Goal: Task Accomplishment & Management: Manage account settings

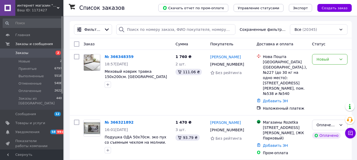
click at [154, 37] on div "Фильтры Сохраненные фильтры: Все (20345)" at bounding box center [211, 29] width 282 height 17
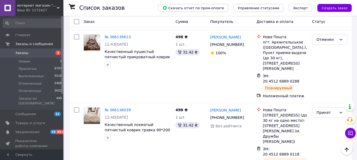
scroll to position [899, 0]
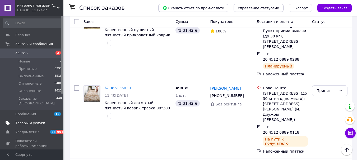
click at [28, 121] on span "Товары и услуги" at bounding box center [30, 123] width 30 height 5
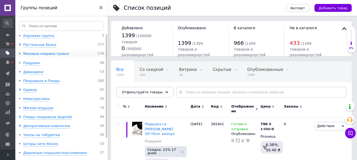
click at [40, 53] on div "Меховые коврики травка" at bounding box center [46, 54] width 46 height 5
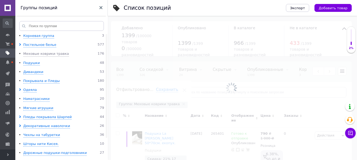
scroll to position [0, 95]
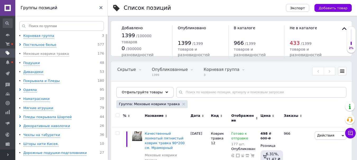
click at [159, 91] on div "Отфильтруйте товары" at bounding box center [144, 92] width 57 height 11
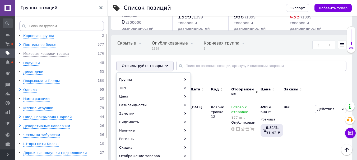
scroll to position [53, 0]
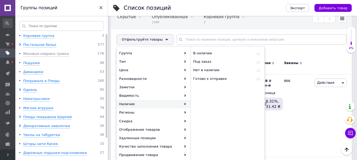
click at [185, 105] on icon at bounding box center [185, 104] width 2 height 2
click at [209, 54] on span "В наличии" at bounding box center [217, 53] width 49 height 5
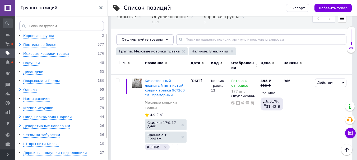
click at [264, 63] on span "Цена" at bounding box center [266, 63] width 10 height 5
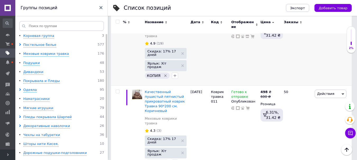
scroll to position [132, 0]
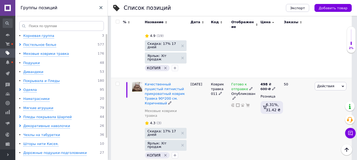
click at [250, 87] on use at bounding box center [251, 88] width 3 height 3
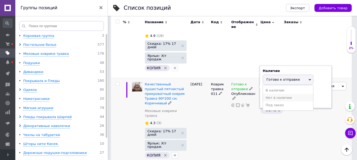
click at [272, 94] on li "Нет в наличии" at bounding box center [288, 97] width 50 height 7
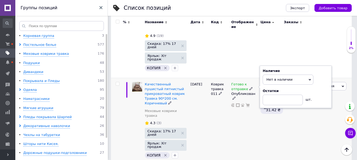
click at [230, 106] on div "Готово к отправке Наличие Нет в наличии В наличии Под заказ Готово к отправке О…" at bounding box center [244, 121] width 29 height 87
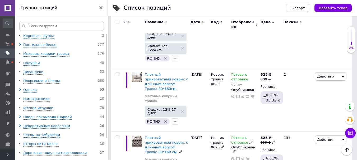
scroll to position [714, 0]
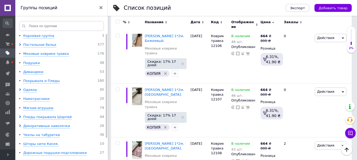
scroll to position [1877, 0]
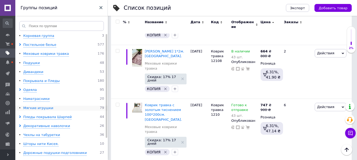
click at [38, 109] on div "Мягкие игрушки" at bounding box center [38, 108] width 30 height 5
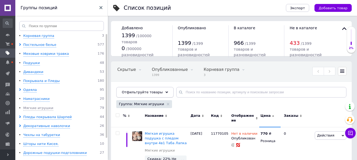
click at [156, 92] on span "Отфильтруйте товары" at bounding box center [142, 92] width 41 height 4
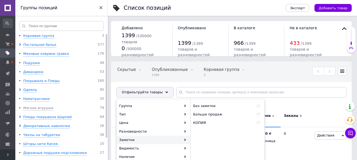
scroll to position [26, 0]
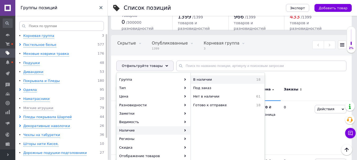
click at [209, 80] on span "В наличии" at bounding box center [217, 79] width 49 height 5
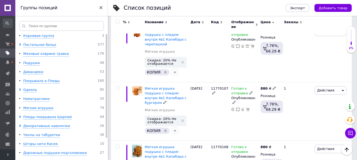
scroll to position [77, 0]
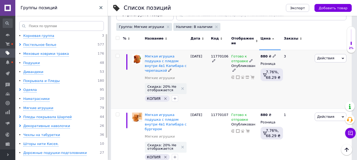
click at [117, 57] on input "checkbox" at bounding box center [117, 55] width 3 height 3
checkbox input "true"
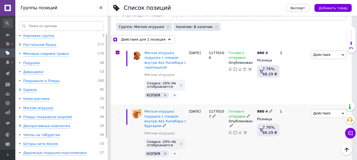
click at [118, 112] on div at bounding box center [117, 134] width 12 height 59
checkbox input "true"
click at [118, 110] on input "checkbox" at bounding box center [117, 111] width 3 height 3
checkbox input "true"
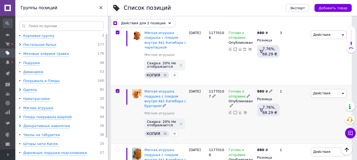
scroll to position [130, 0]
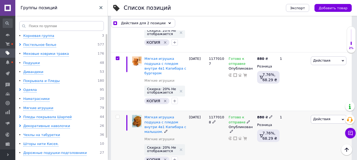
click at [118, 116] on input "checkbox" at bounding box center [117, 117] width 3 height 3
checkbox input "true"
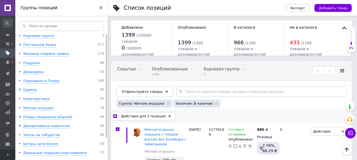
scroll to position [0, 0]
click at [162, 115] on div "Действия для 3 позиции" at bounding box center [143, 117] width 64 height 8
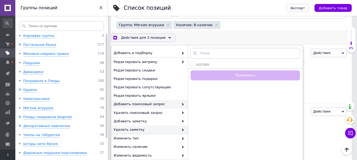
scroll to position [7, 0]
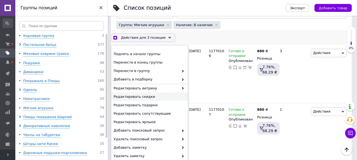
click at [140, 98] on span "Редактировать скидки" at bounding box center [149, 97] width 71 height 5
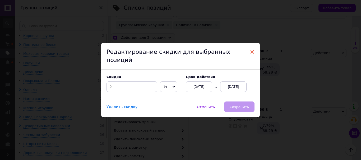
click at [251, 56] on span "×" at bounding box center [252, 52] width 5 height 9
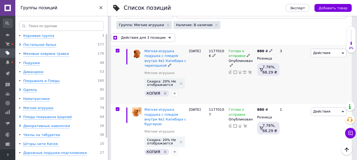
scroll to position [0, 95]
click at [323, 55] on span "Действия" at bounding box center [321, 53] width 17 height 4
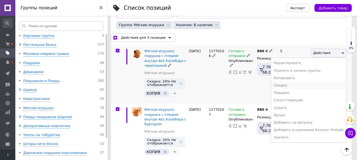
click at [294, 85] on li "Скидка" at bounding box center [308, 85] width 75 height 7
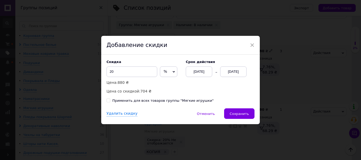
click at [233, 70] on div "[DATE]" at bounding box center [233, 72] width 26 height 11
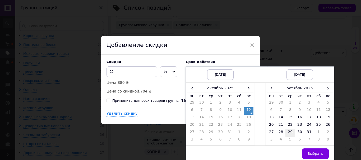
click at [288, 133] on td "29" at bounding box center [290, 133] width 10 height 7
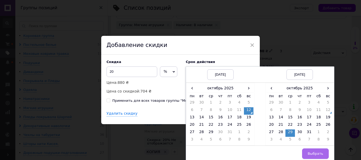
click at [312, 154] on span "Выбрать" at bounding box center [316, 154] width 16 height 4
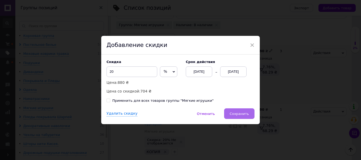
click at [238, 111] on button "Сохранить" at bounding box center [239, 114] width 30 height 11
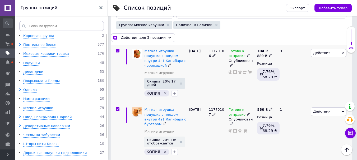
click at [318, 113] on span "Действия" at bounding box center [321, 112] width 17 height 4
click at [293, 144] on li "Скидка" at bounding box center [308, 144] width 75 height 7
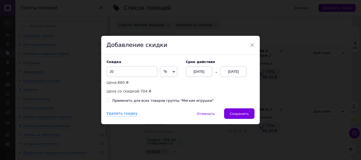
click at [227, 72] on div "[DATE]" at bounding box center [233, 72] width 26 height 11
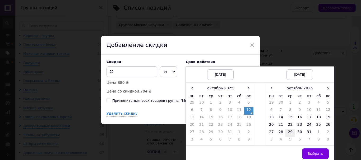
click at [290, 130] on td "29" at bounding box center [290, 133] width 10 height 7
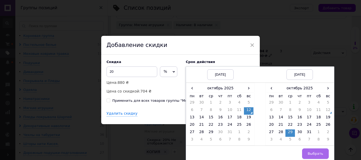
click at [316, 155] on span "Выбрать" at bounding box center [316, 154] width 16 height 4
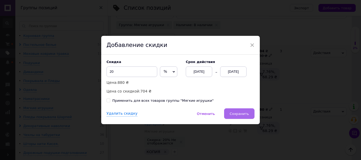
click at [242, 114] on span "Сохранить" at bounding box center [239, 114] width 19 height 4
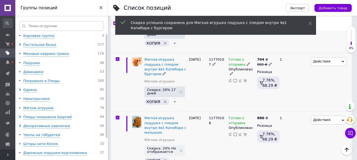
scroll to position [132, 0]
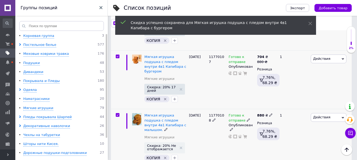
click at [319, 116] on span "Действия" at bounding box center [321, 118] width 17 height 4
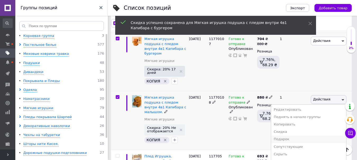
scroll to position [159, 0]
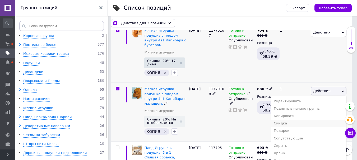
click at [292, 120] on li "Скидка" at bounding box center [308, 123] width 75 height 7
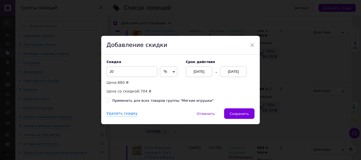
click at [233, 70] on div "[DATE]" at bounding box center [233, 72] width 26 height 11
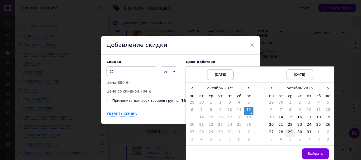
click at [290, 133] on td "29" at bounding box center [290, 133] width 10 height 7
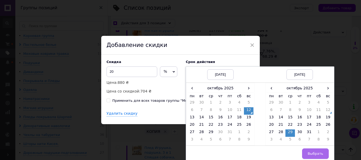
click at [306, 151] on button "Выбрать" at bounding box center [315, 154] width 27 height 11
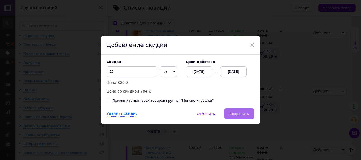
click at [244, 115] on span "Сохранить" at bounding box center [239, 114] width 19 height 4
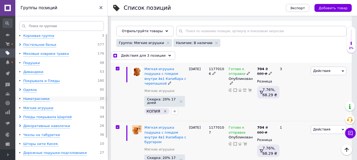
scroll to position [0, 0]
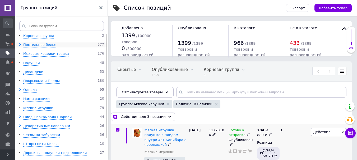
click at [21, 44] on span at bounding box center [21, 45] width 4 height 5
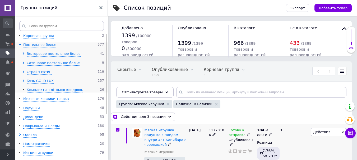
click at [24, 53] on icon at bounding box center [23, 53] width 3 height 3
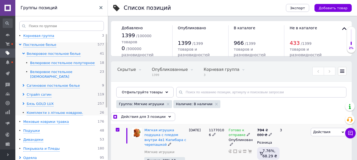
click at [43, 73] on div "Велюровое постельное [DEMOGRAPHIC_DATA]" at bounding box center [65, 75] width 70 height 10
checkbox input "true"
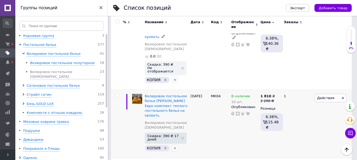
scroll to position [185, 0]
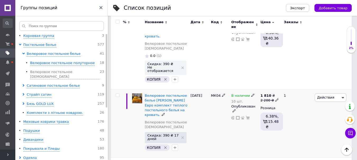
click at [251, 94] on icon at bounding box center [252, 95] width 3 height 3
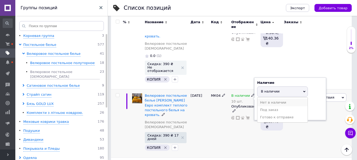
click at [267, 99] on li "Нет в наличии" at bounding box center [282, 102] width 50 height 7
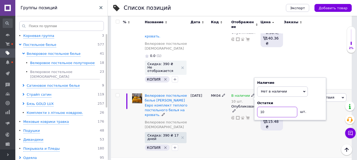
click at [267, 109] on input "10" at bounding box center [277, 112] width 40 height 11
type input "1"
click at [235, 124] on div "В наличии 10 шт. Наличие Нет в наличии В наличии Под заказ Готово к отправке Ос…" at bounding box center [244, 124] width 29 height 68
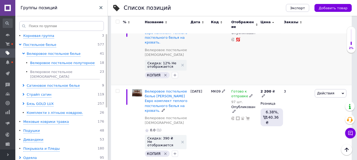
scroll to position [79, 0]
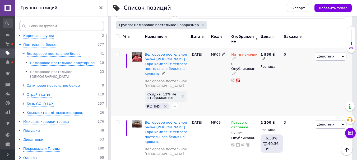
click at [234, 59] on icon at bounding box center [234, 58] width 3 height 3
click at [275, 63] on li "В наличии" at bounding box center [288, 62] width 50 height 7
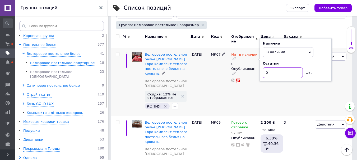
click at [276, 75] on input "0" at bounding box center [283, 73] width 40 height 11
click at [265, 91] on div "1 980 ₴ Розница" at bounding box center [269, 82] width 21 height 68
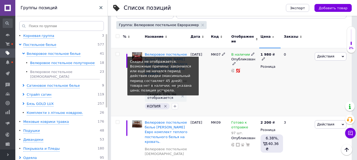
click at [159, 97] on span "Скидка: 12% Не отображается" at bounding box center [162, 96] width 31 height 7
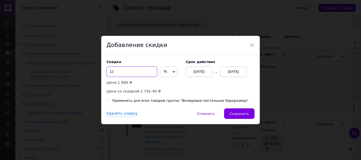
click at [132, 73] on input "12" at bounding box center [132, 72] width 51 height 11
type input "1"
click at [170, 71] on span "%" at bounding box center [168, 72] width 17 height 11
click at [169, 85] on li "₴" at bounding box center [168, 82] width 17 height 7
click at [122, 73] on input "39" at bounding box center [132, 72] width 51 height 11
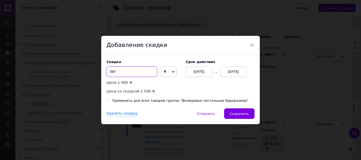
type input "390"
click at [200, 89] on div "Скидка 390 ₴ % Цена: 1 980 ₴ Цена со [DEMOGRAPHIC_DATA]: 1 590 ₴ Cрок действия …" at bounding box center [181, 77] width 148 height 34
click at [232, 73] on div "[DATE]" at bounding box center [233, 72] width 26 height 11
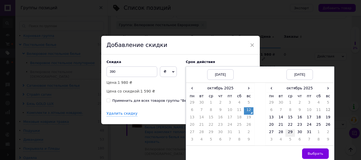
click at [293, 134] on td "29" at bounding box center [290, 133] width 10 height 7
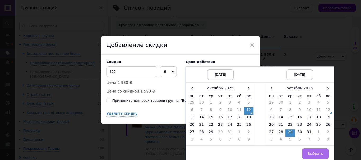
click at [310, 150] on button "Выбрать" at bounding box center [315, 154] width 27 height 11
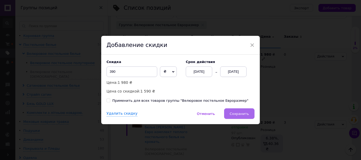
click at [246, 115] on span "Сохранить" at bounding box center [239, 114] width 19 height 4
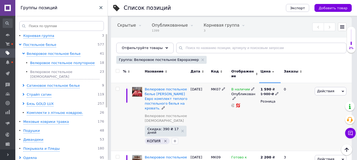
scroll to position [53, 0]
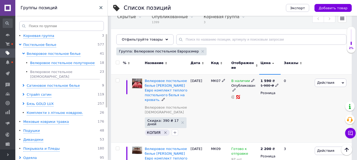
click at [251, 82] on icon at bounding box center [252, 80] width 3 height 3
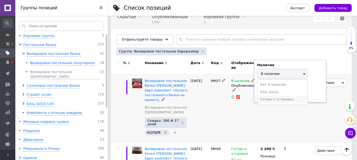
click at [266, 98] on li "Готово к отправке" at bounding box center [282, 99] width 50 height 7
click at [239, 114] on div "В наличии Наличие Готово к отправке В наличии Нет в наличии Под заказ Остатки ш…" at bounding box center [244, 109] width 29 height 68
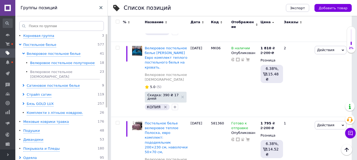
scroll to position [529, 0]
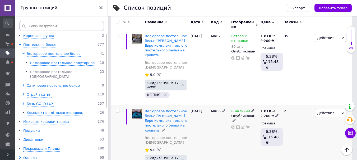
click at [251, 109] on icon at bounding box center [252, 110] width 3 height 3
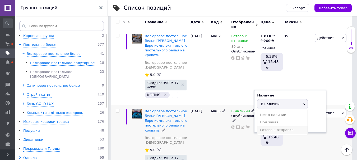
click at [267, 127] on li "Готово к отправке" at bounding box center [282, 130] width 50 height 7
click at [242, 135] on div "В наличии Наличие Готово к отправке В наличии Нет в наличии Под заказ Остатки ш…" at bounding box center [244, 142] width 29 height 75
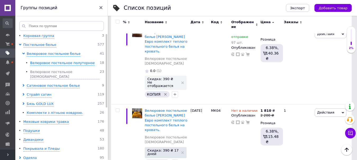
scroll to position [0, 0]
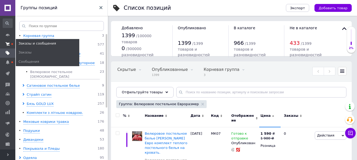
click at [8, 43] on icon at bounding box center [8, 44] width 4 height 4
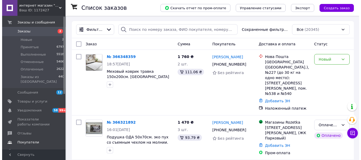
scroll to position [96, 0]
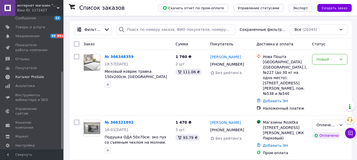
click at [19, 75] on span "Каталог ProSale" at bounding box center [29, 77] width 29 height 5
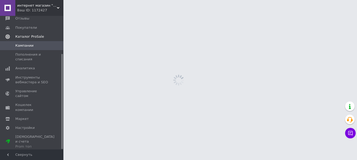
scroll to position [54, 0]
